Goal: Task Accomplishment & Management: Manage account settings

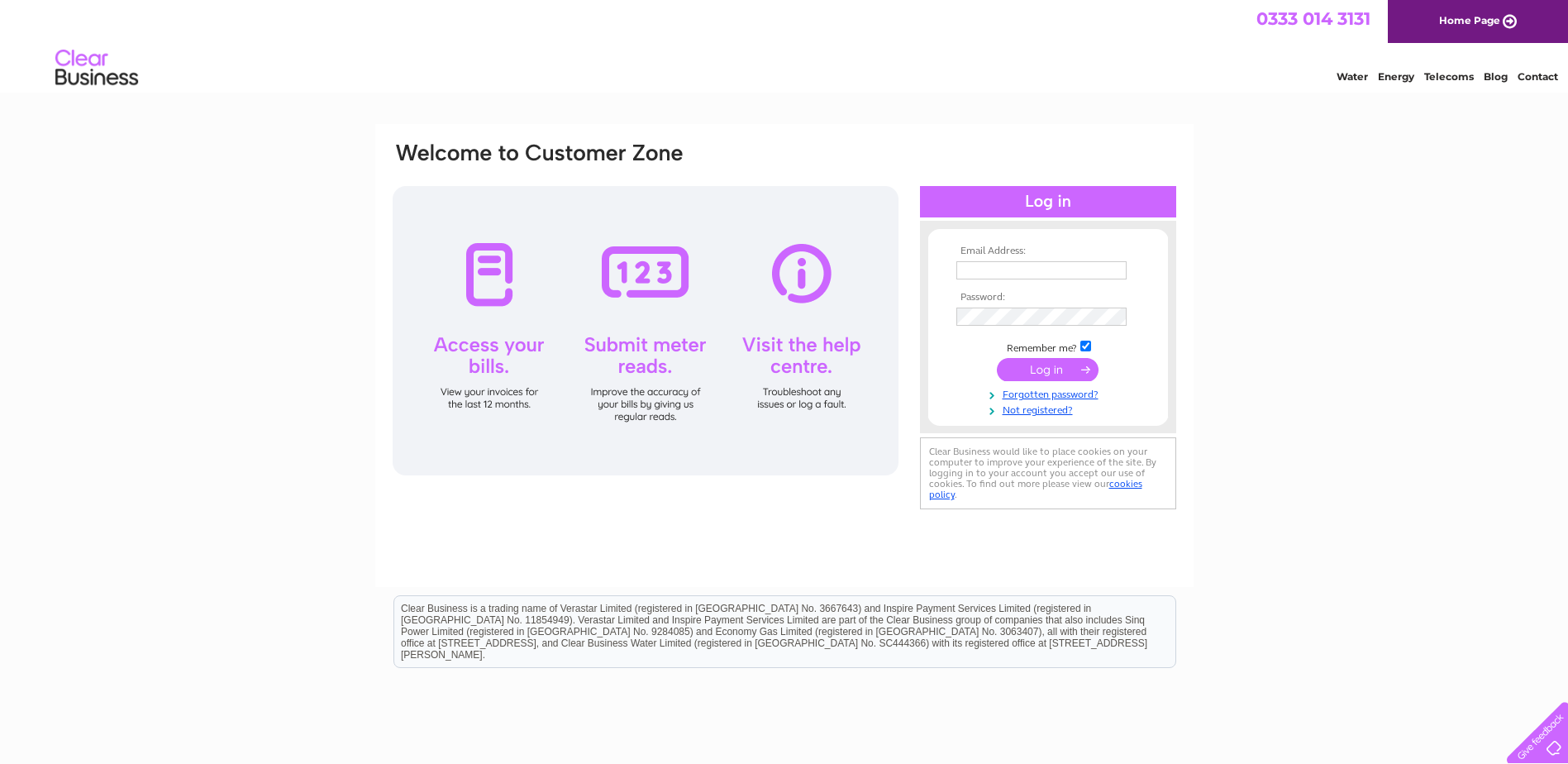
type input "[EMAIL_ADDRESS][DOMAIN_NAME]"
click at [1042, 365] on input "submit" at bounding box center [1047, 369] width 101 height 23
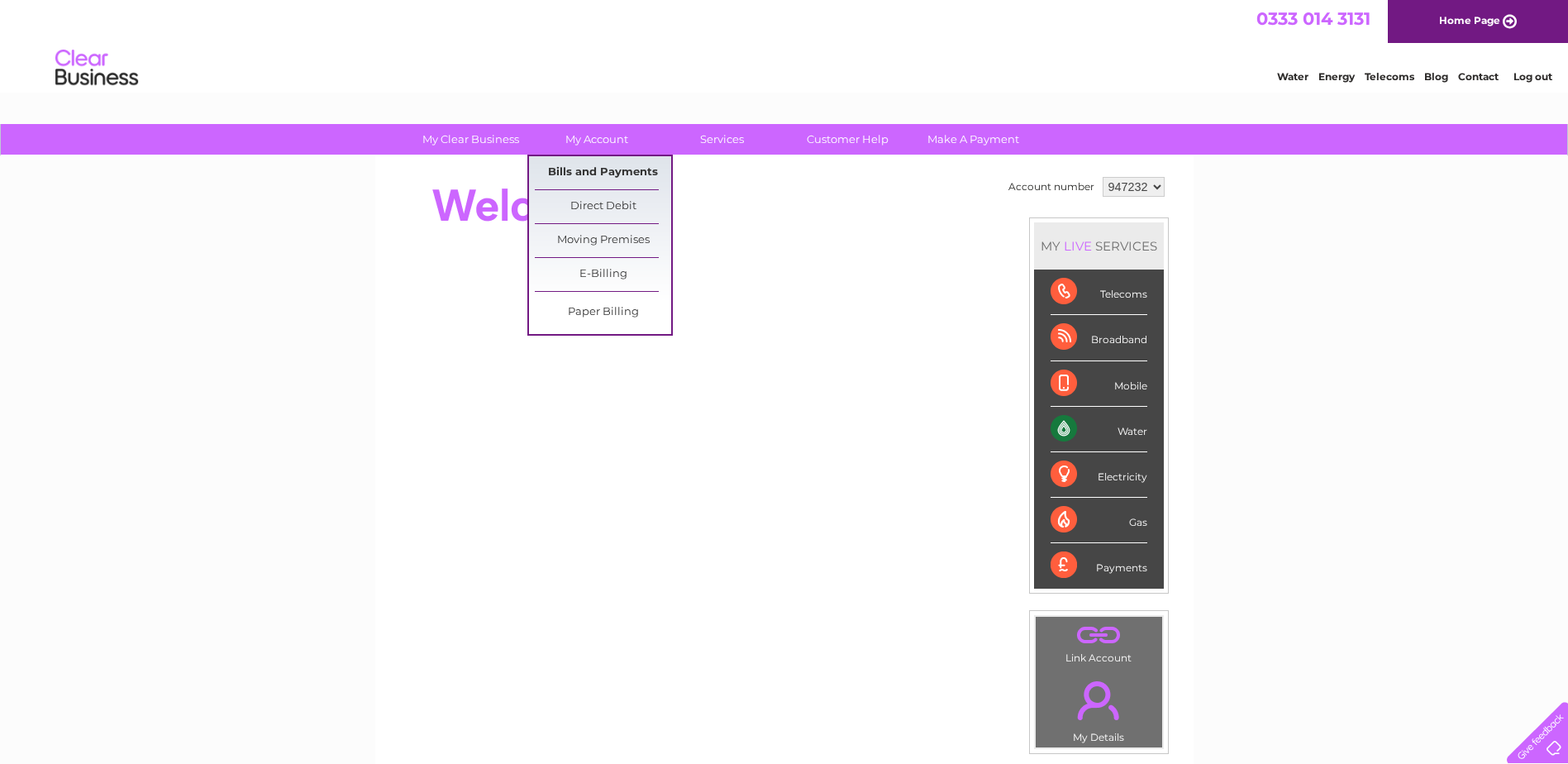
click at [581, 179] on link "Bills and Payments" at bounding box center [603, 172] width 136 height 33
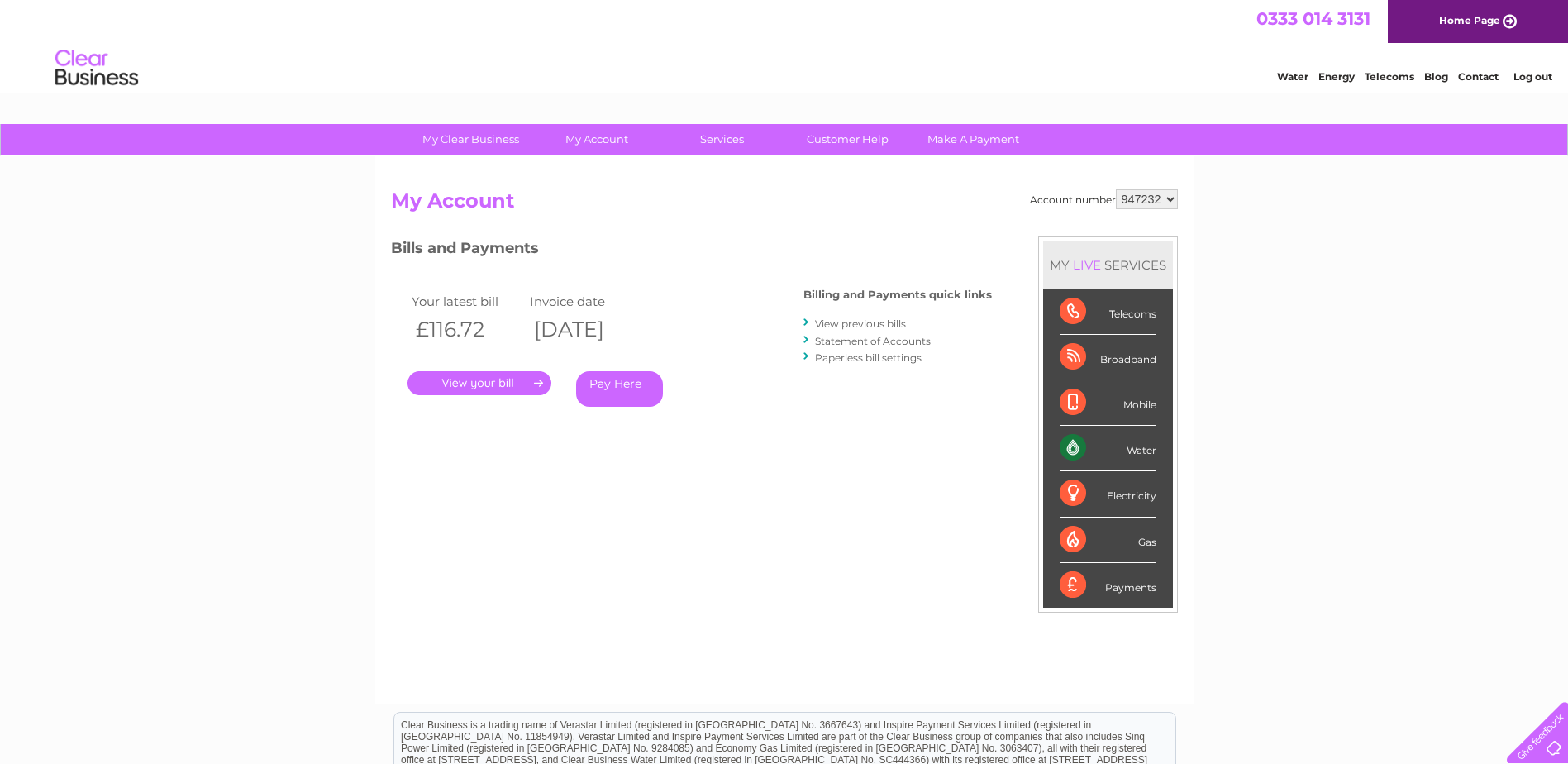
click at [462, 384] on link "." at bounding box center [479, 383] width 144 height 24
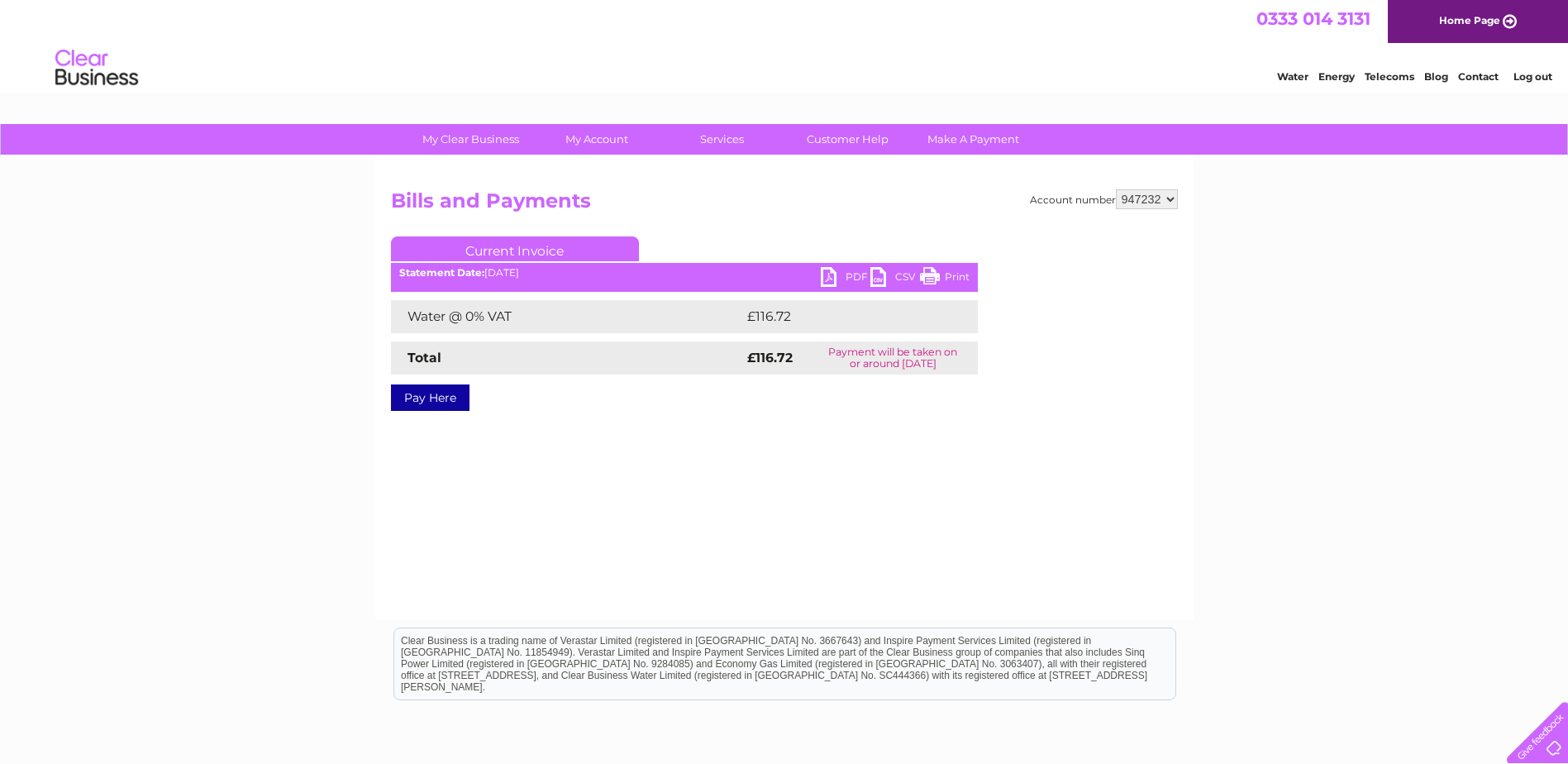
click at [829, 278] on link "PDF" at bounding box center [845, 279] width 50 height 24
